Goal: Find specific page/section: Find specific page/section

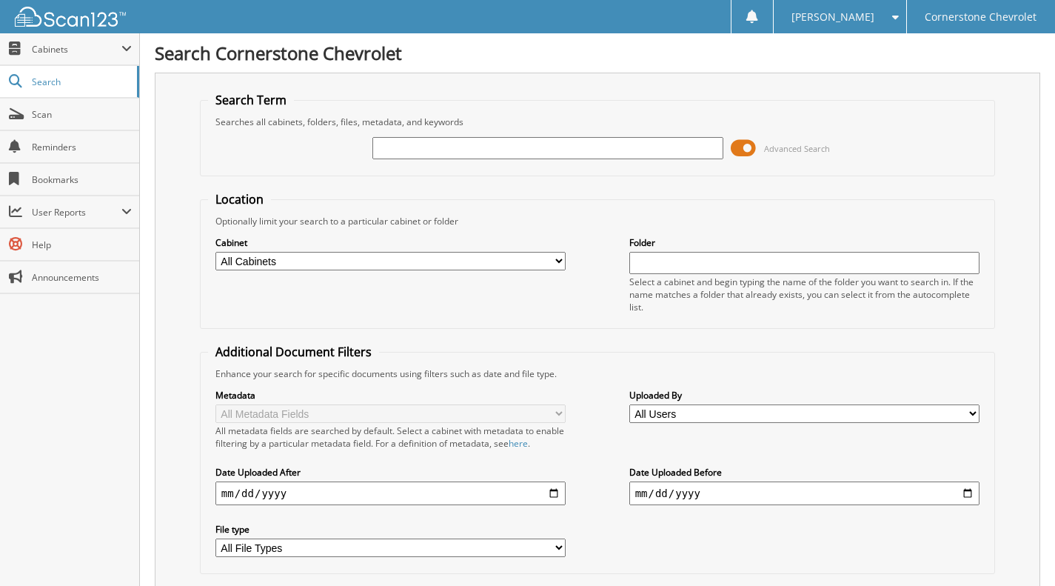
click at [429, 145] on input "text" at bounding box center [547, 148] width 351 height 22
type input "6190679"
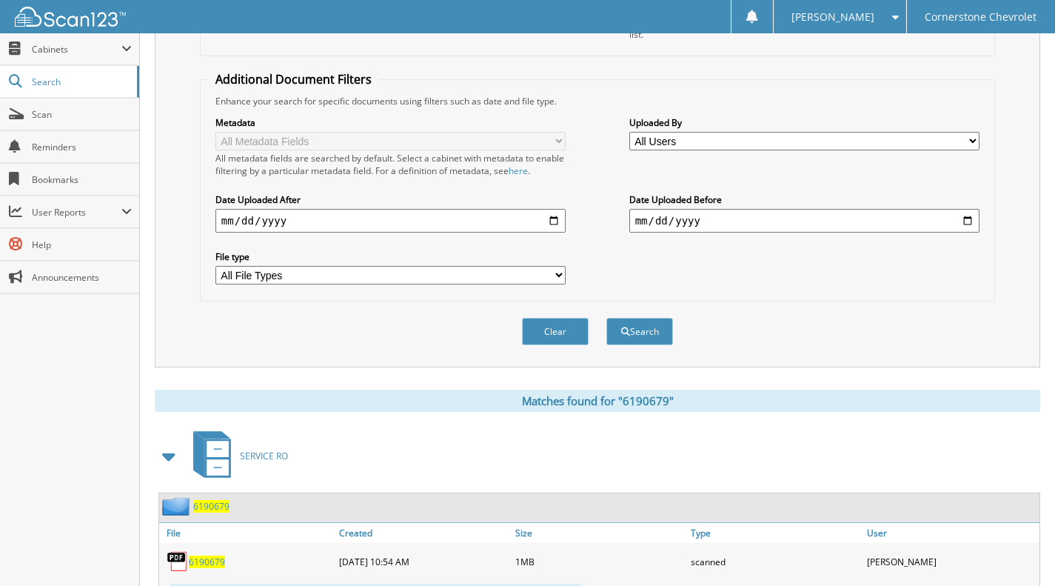
scroll to position [337, 0]
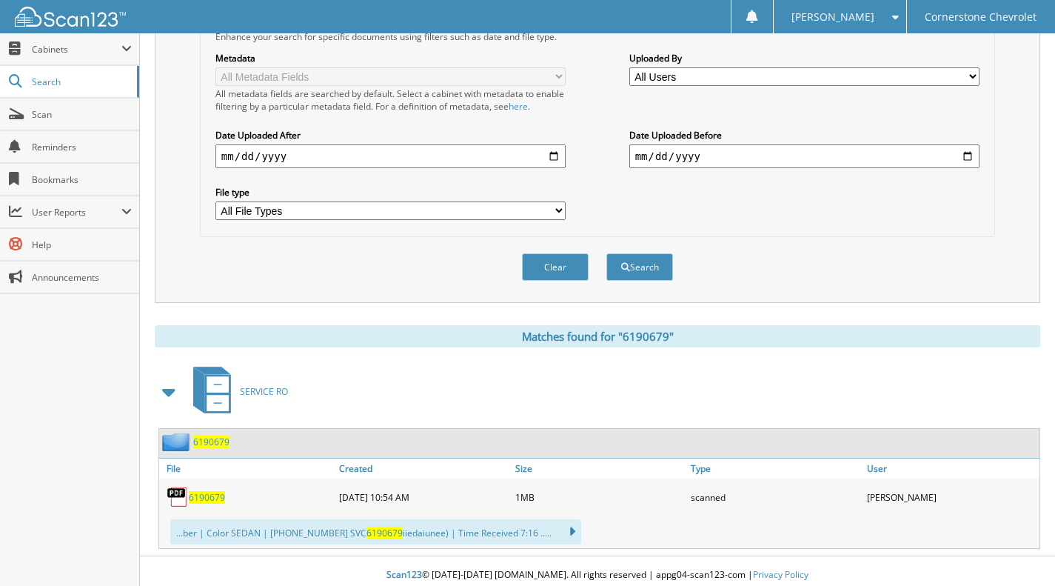
click at [220, 491] on span "6190679" at bounding box center [207, 497] width 36 height 13
